Goal: Transaction & Acquisition: Purchase product/service

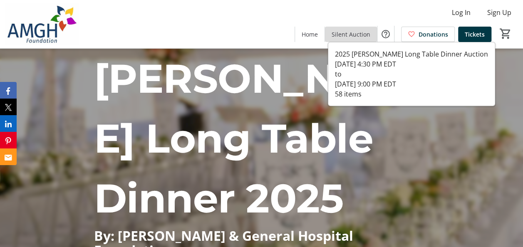
click at [357, 29] on span at bounding box center [351, 34] width 52 height 20
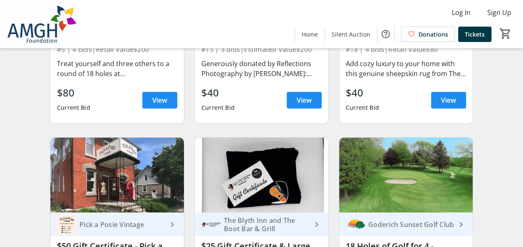
scroll to position [1664, 0]
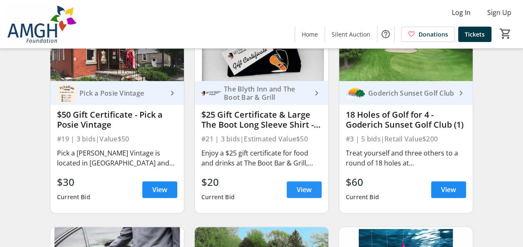
click at [298, 187] on span at bounding box center [304, 190] width 35 height 20
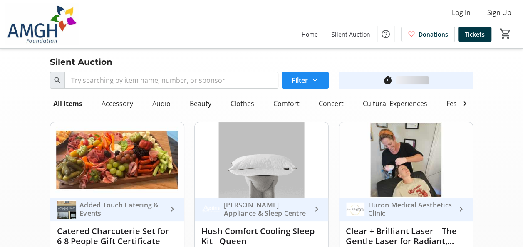
scroll to position [1664, 0]
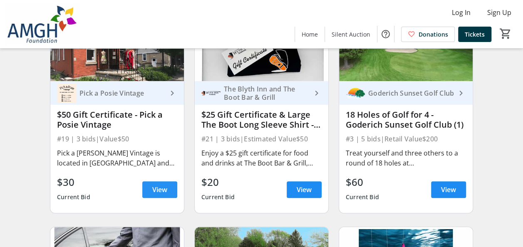
click at [151, 194] on span at bounding box center [159, 190] width 35 height 20
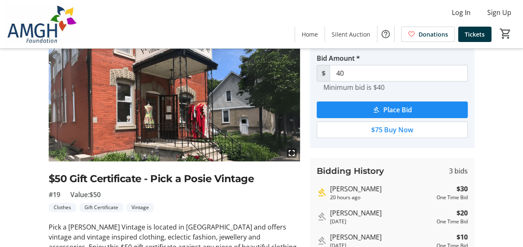
scroll to position [83, 0]
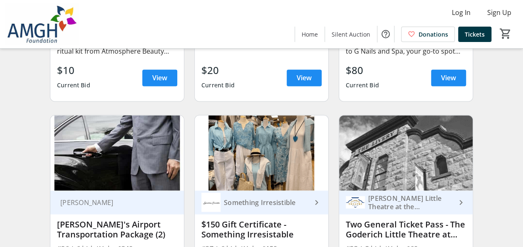
scroll to position [2122, 0]
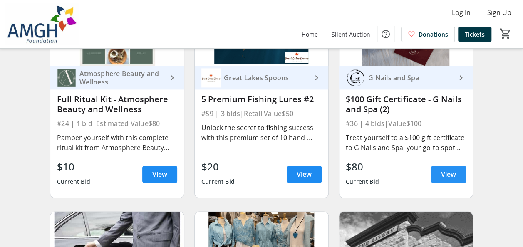
click at [438, 171] on span at bounding box center [448, 174] width 35 height 20
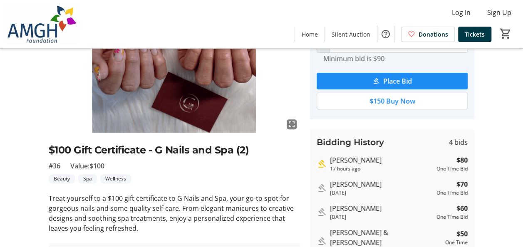
scroll to position [125, 0]
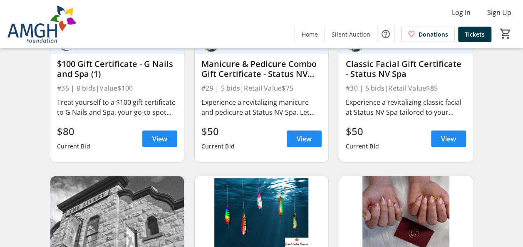
scroll to position [2580, 0]
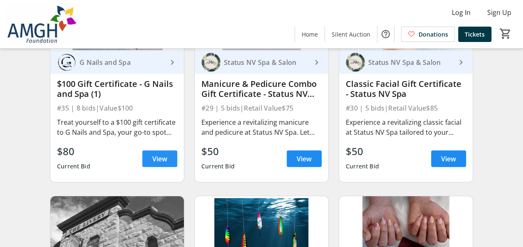
click at [156, 164] on span "View" at bounding box center [159, 159] width 15 height 10
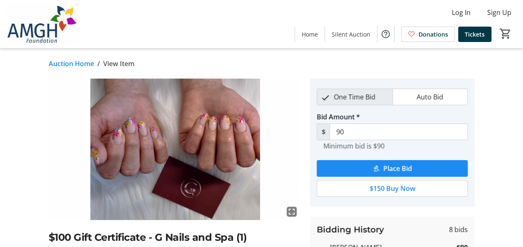
scroll to position [83, 0]
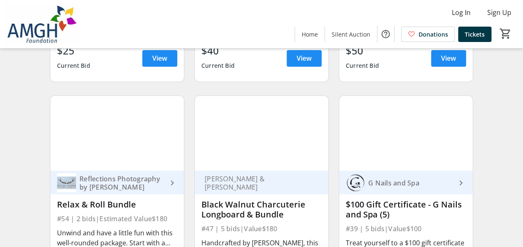
scroll to position [3870, 0]
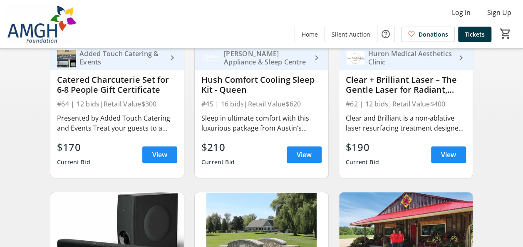
scroll to position [166, 0]
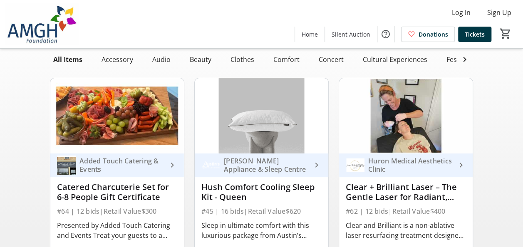
scroll to position [125, 0]
